Goal: Communication & Community: Answer question/provide support

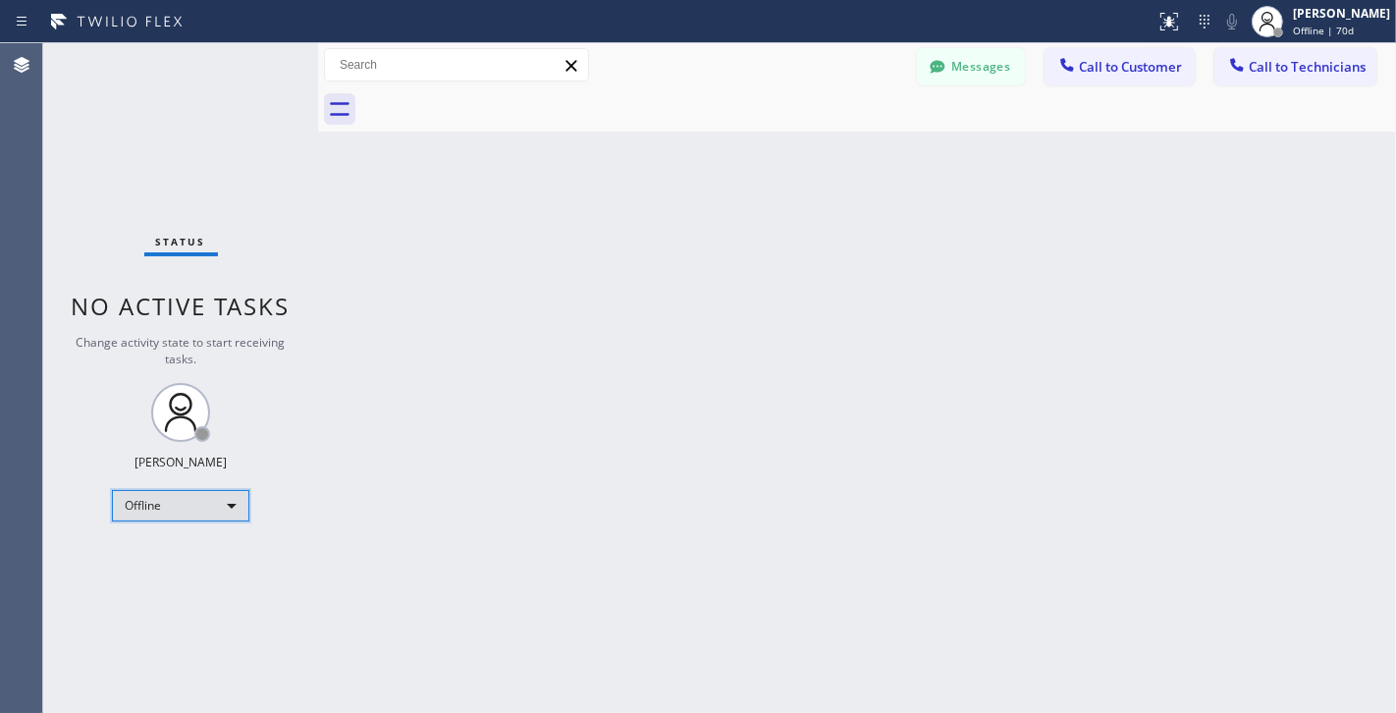
click at [218, 497] on div "Offline" at bounding box center [180, 505] width 137 height 31
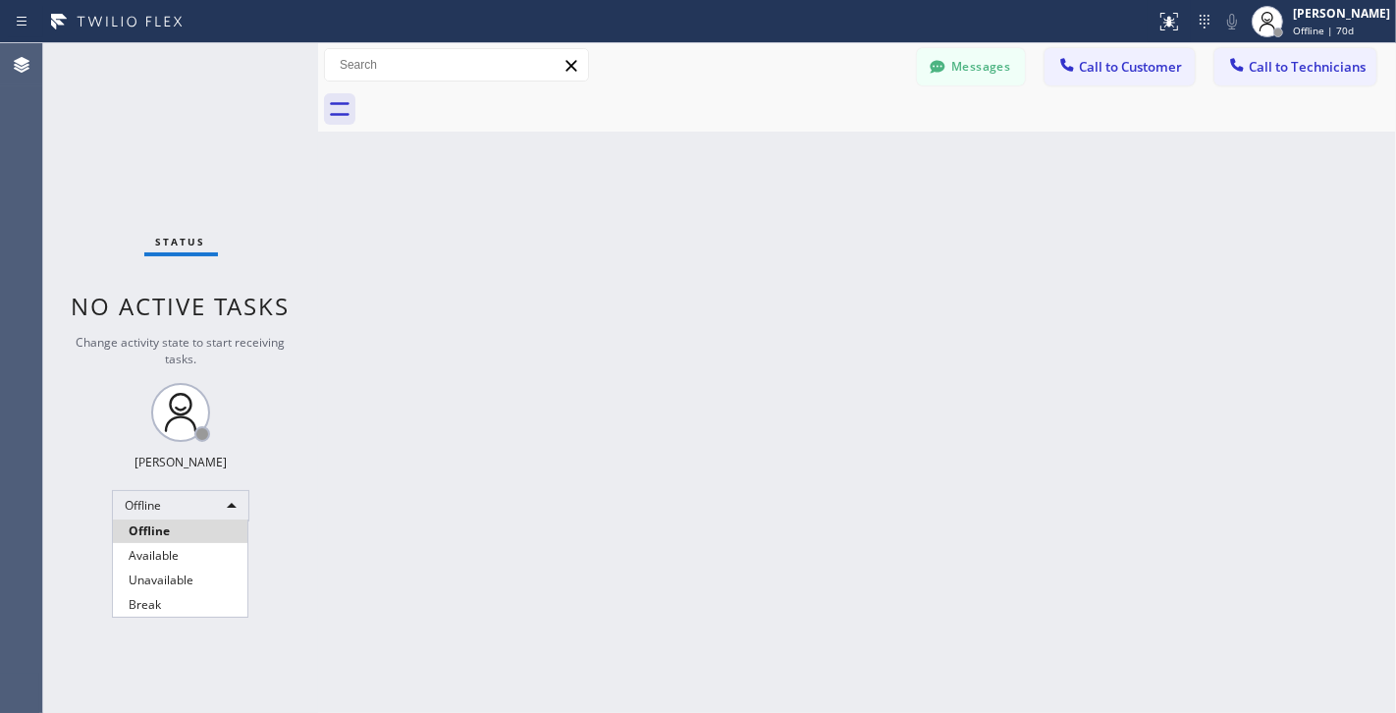
click at [610, 301] on div at bounding box center [698, 356] width 1396 height 713
click at [1102, 61] on span "Call to Customer" at bounding box center [1130, 67] width 103 height 18
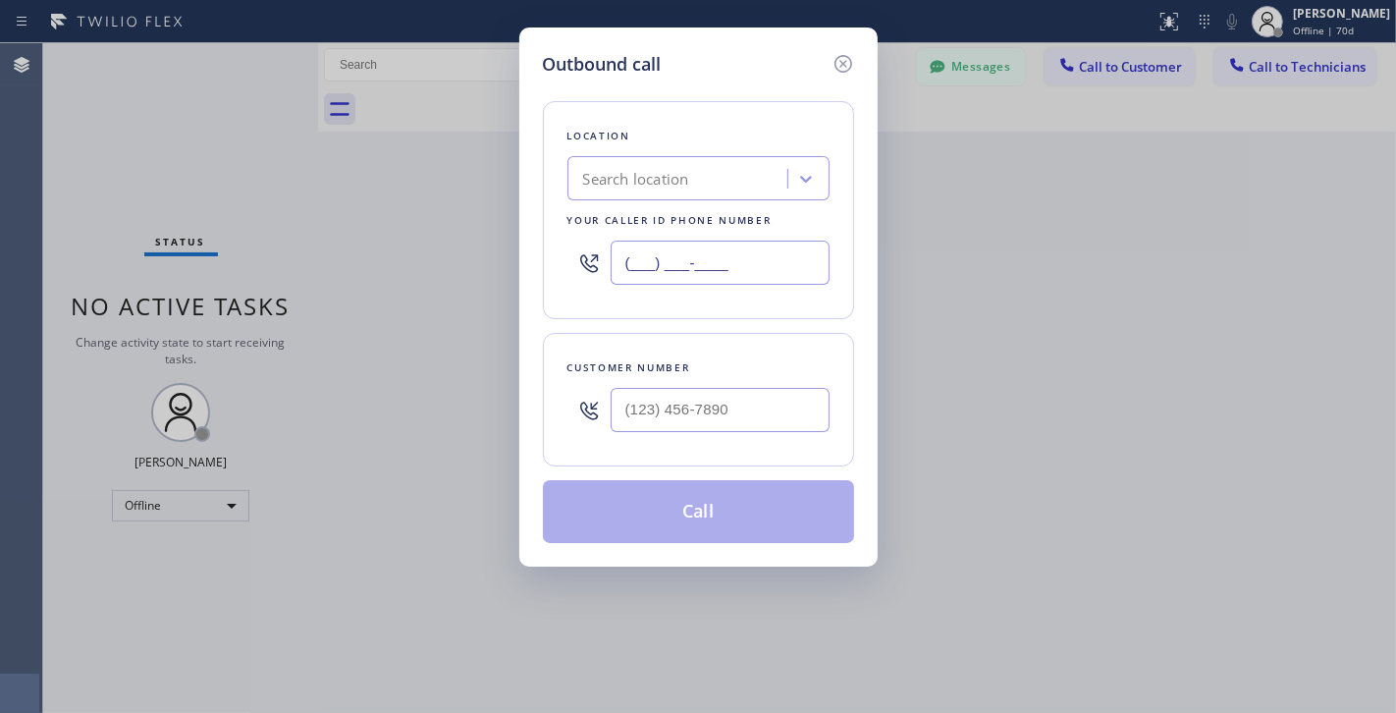
click at [634, 263] on input "(___) ___-____" at bounding box center [720, 263] width 219 height 44
click at [726, 260] on input "(818) 735-7876" at bounding box center [720, 263] width 219 height 44
type input "(818) 735-7876"
